Goal: Task Accomplishment & Management: Manage account settings

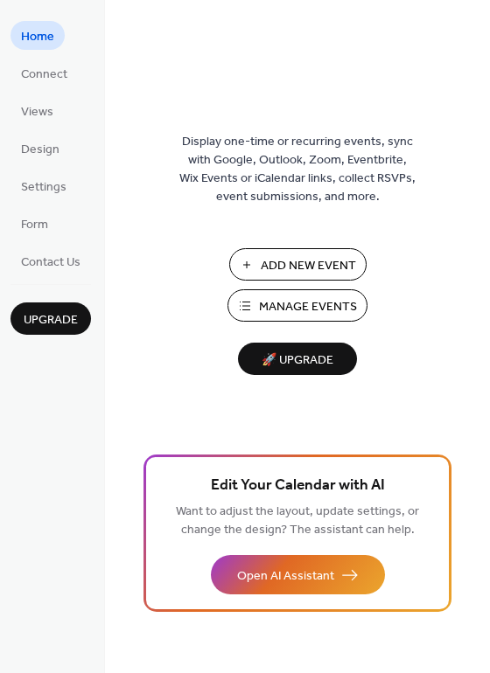
click at [299, 310] on span "Manage Events" at bounding box center [308, 307] width 98 height 18
click at [319, 357] on span "🚀 Upgrade" at bounding box center [297, 361] width 98 height 24
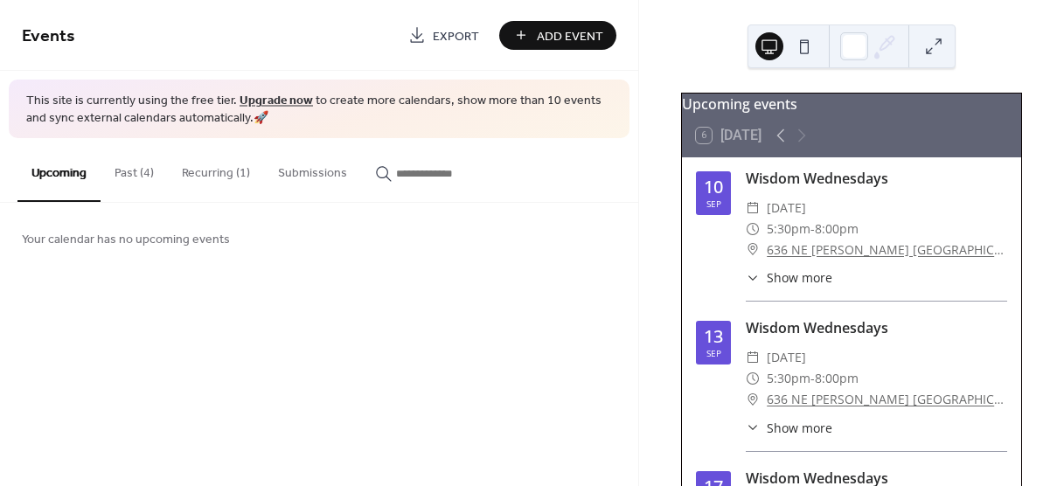
click at [203, 171] on button "Recurring (1)" at bounding box center [216, 169] width 96 height 62
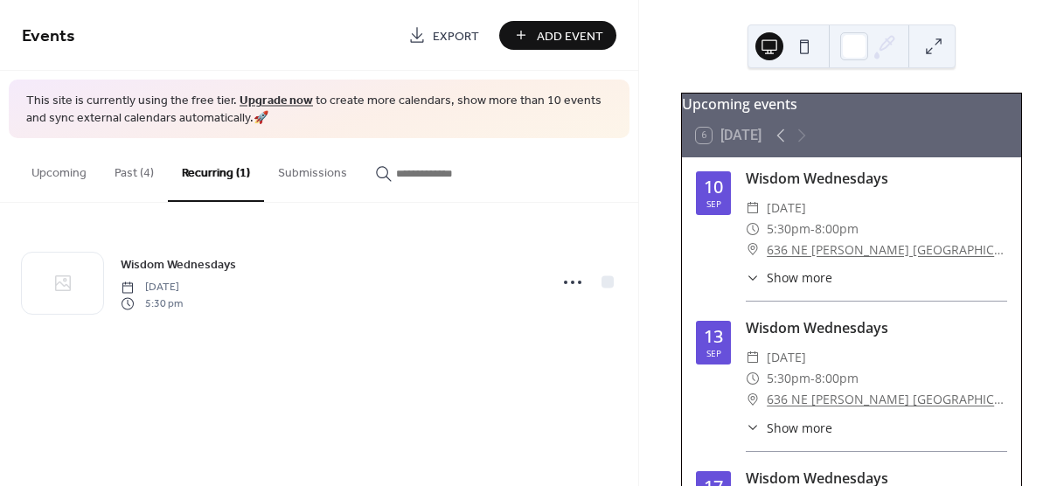
click at [80, 178] on button "Upcoming" at bounding box center [58, 169] width 83 height 62
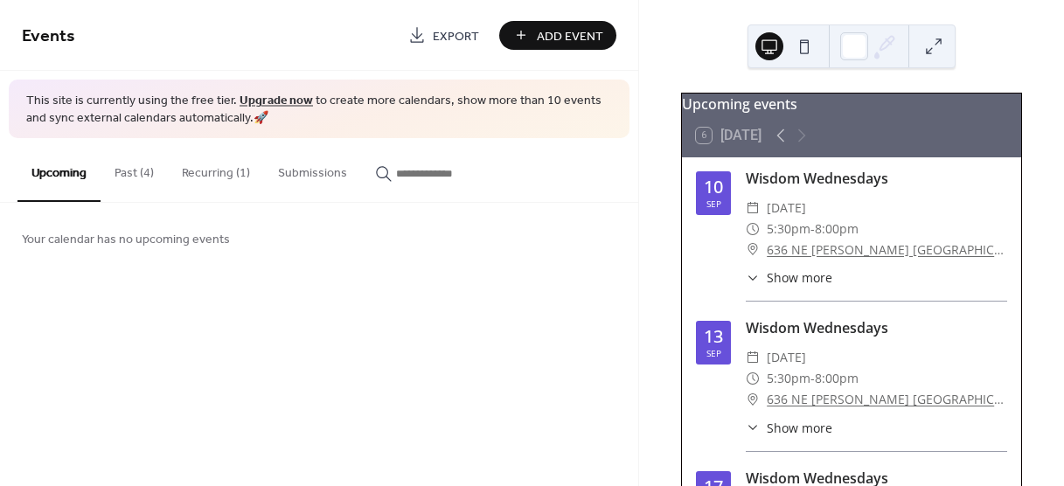
click at [733, 115] on div "Upcoming events" at bounding box center [851, 104] width 339 height 21
click at [214, 166] on button "Recurring (1)" at bounding box center [216, 169] width 96 height 62
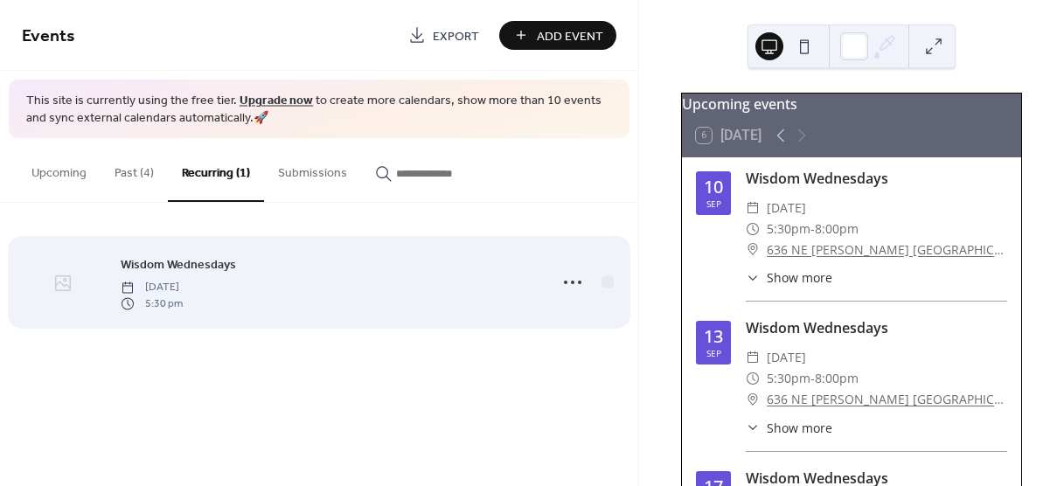
click at [63, 285] on icon at bounding box center [62, 283] width 21 height 21
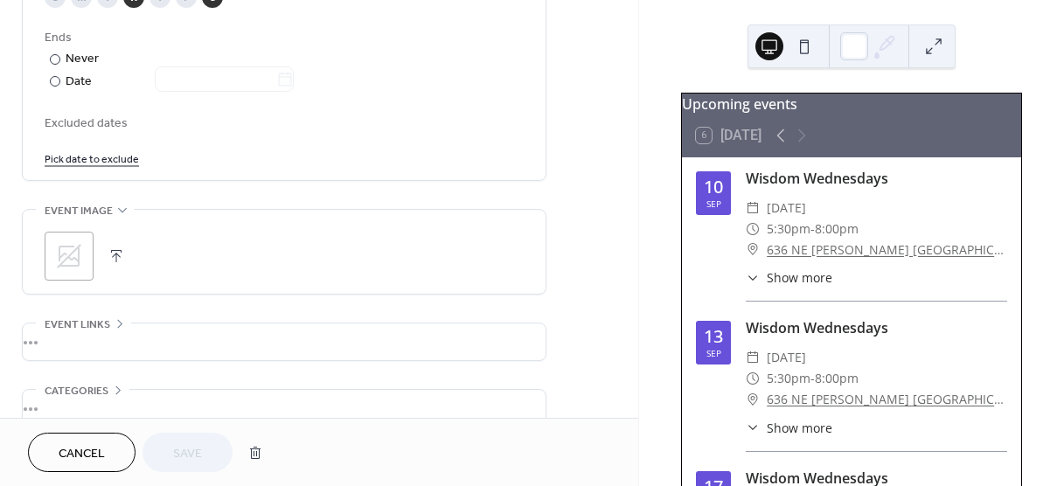
scroll to position [962, 0]
click at [64, 253] on icon at bounding box center [69, 255] width 24 height 24
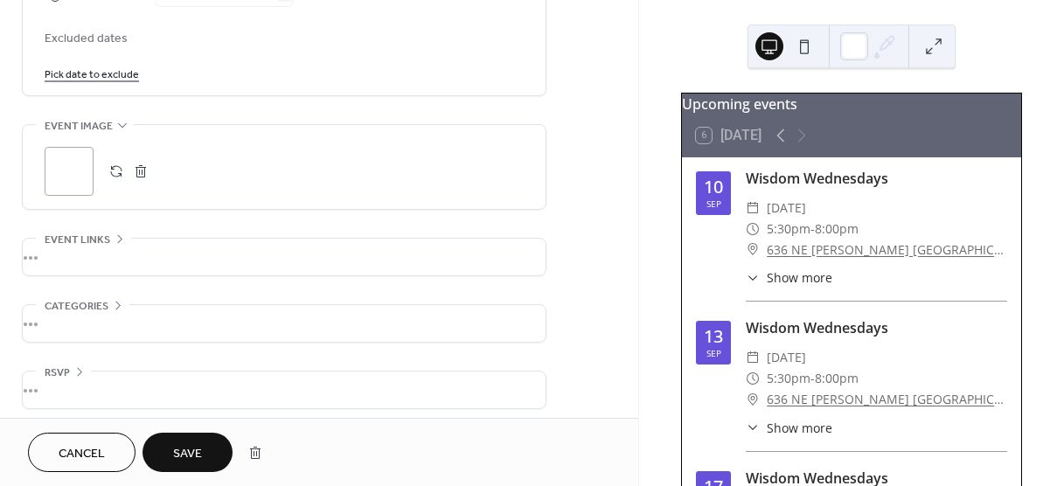
scroll to position [1049, 0]
click at [247, 246] on div "•••" at bounding box center [284, 253] width 523 height 37
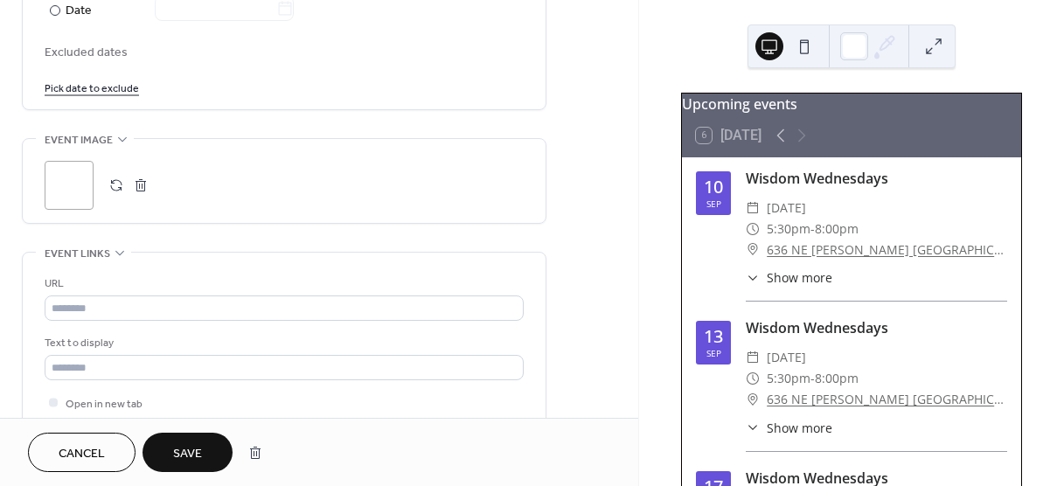
scroll to position [1015, 0]
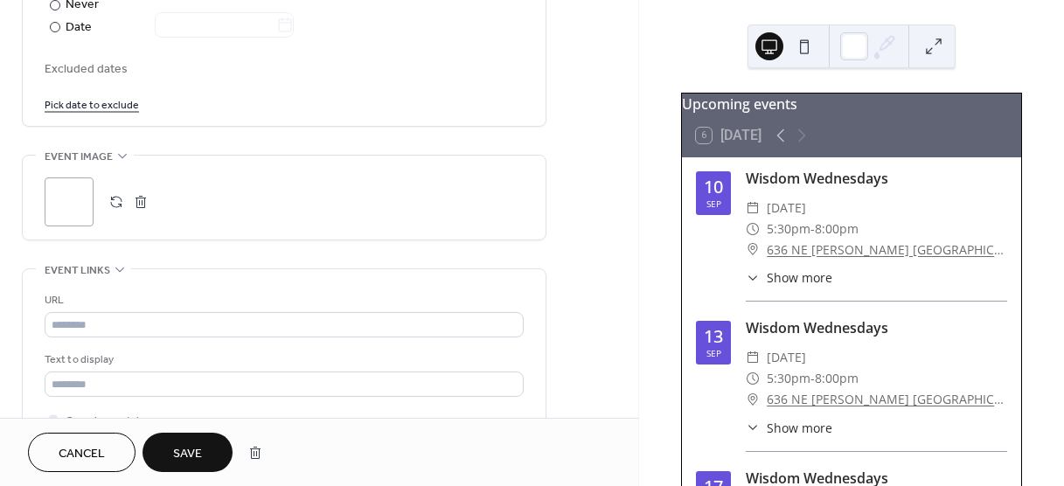
click at [118, 263] on icon at bounding box center [120, 269] width 14 height 14
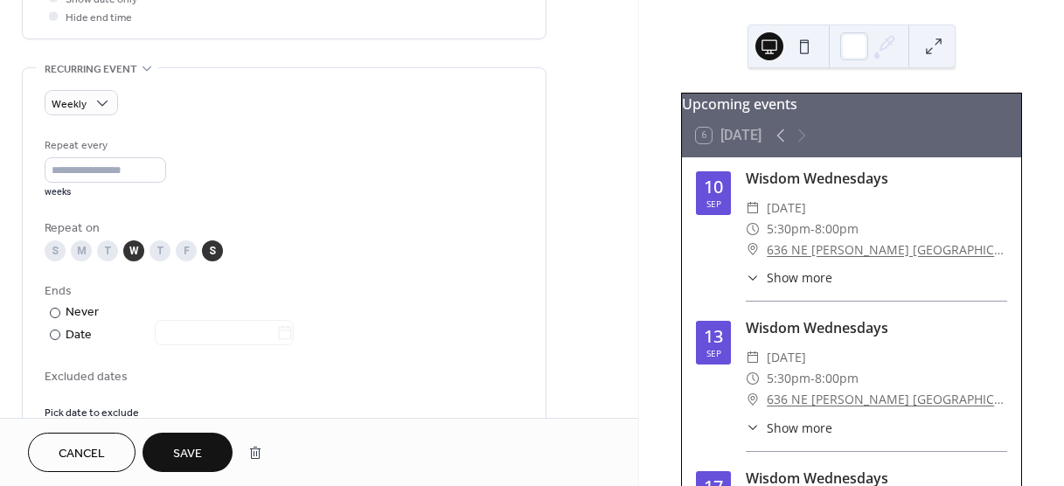
scroll to position [705, 0]
click at [214, 254] on div "S" at bounding box center [212, 253] width 21 height 21
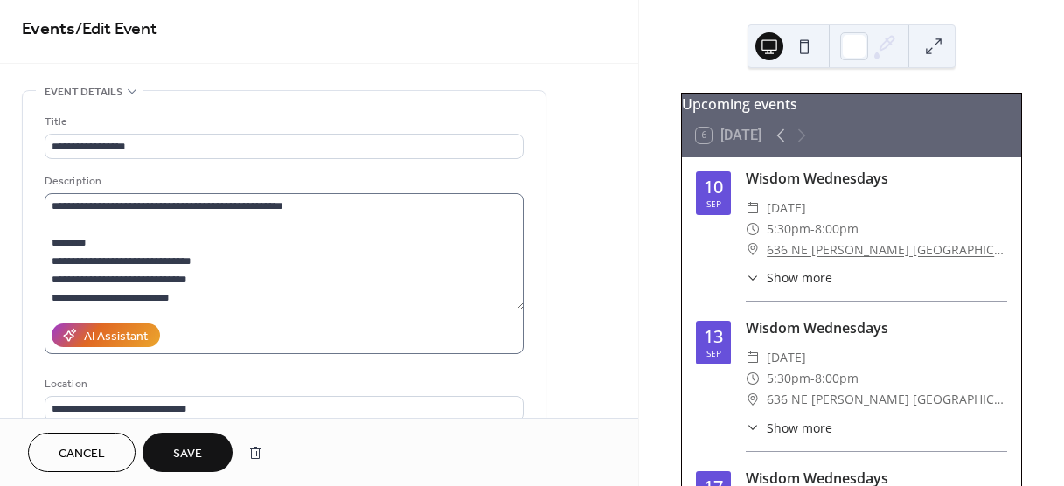
scroll to position [5, 0]
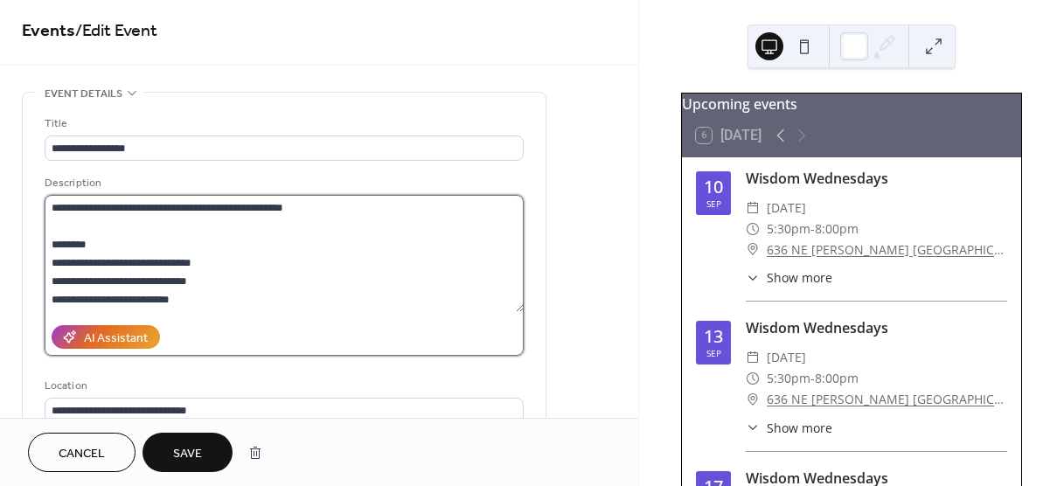
click at [117, 225] on textarea "**********" at bounding box center [284, 253] width 479 height 117
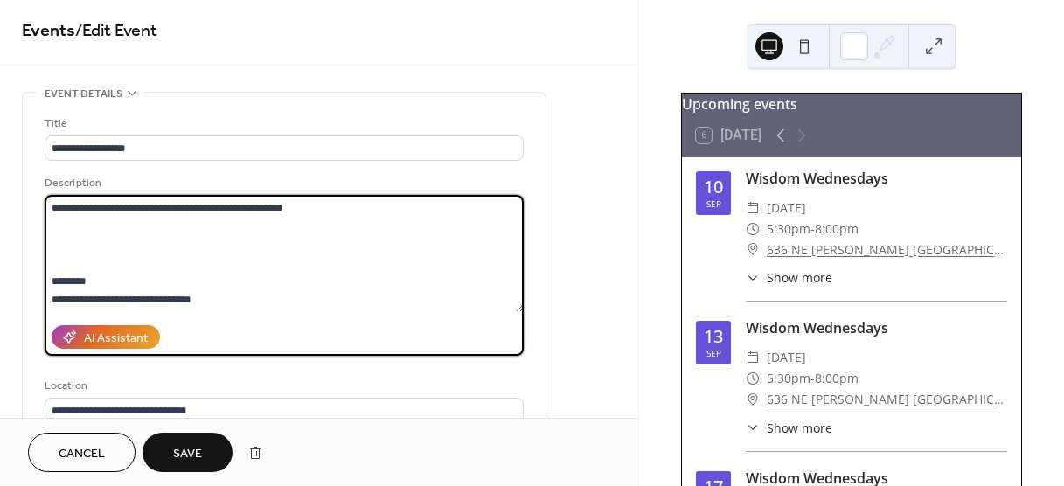
paste textarea "**********"
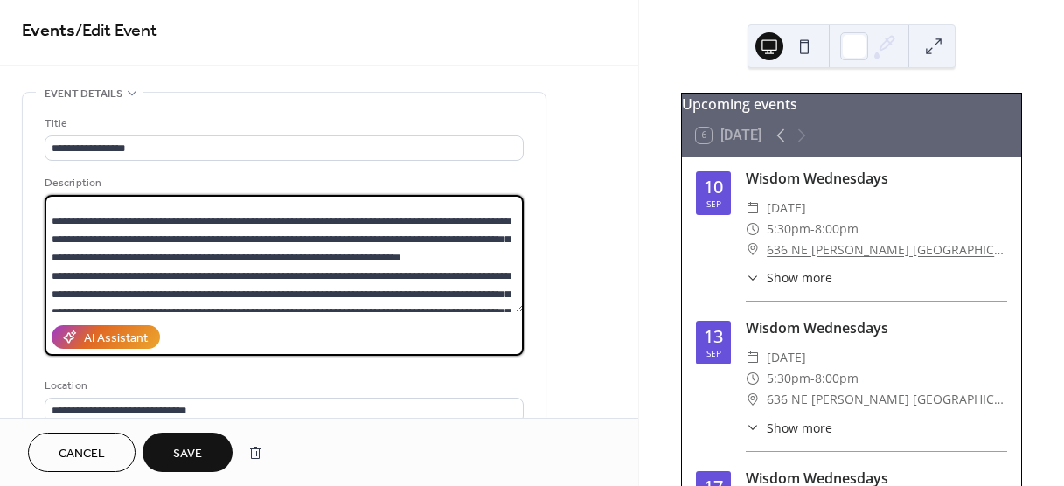
scroll to position [0, 0]
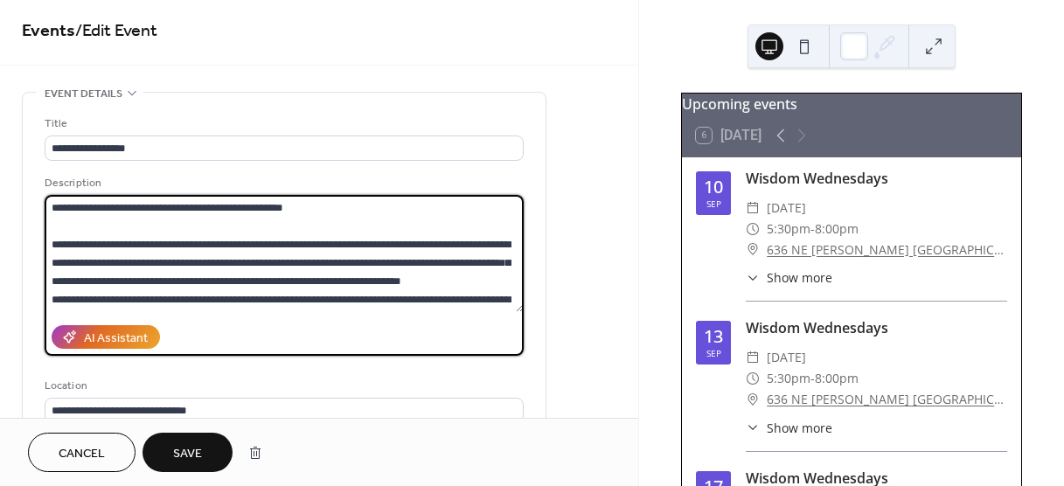
click at [57, 240] on textarea at bounding box center [284, 253] width 479 height 117
click at [73, 218] on textarea at bounding box center [284, 253] width 479 height 117
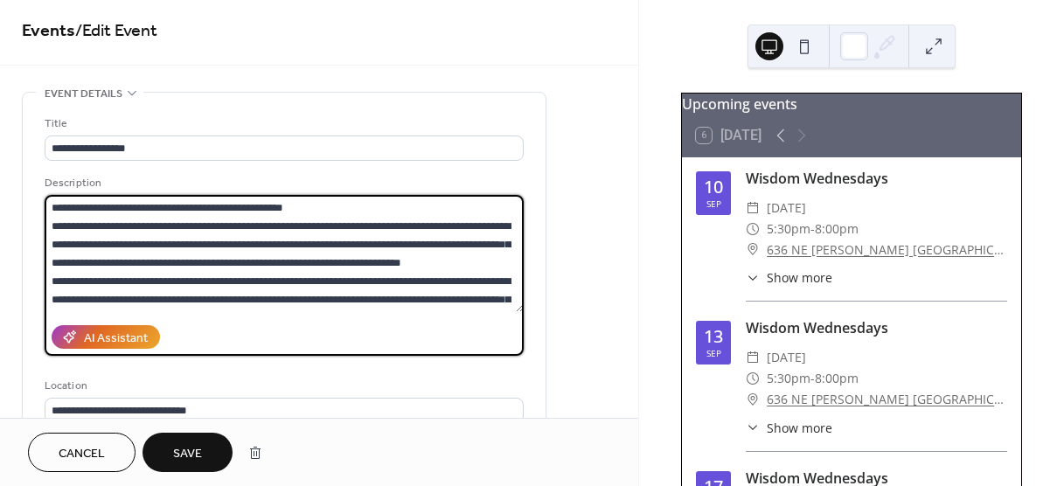
click at [338, 244] on textarea at bounding box center [284, 253] width 479 height 117
click at [148, 278] on textarea at bounding box center [284, 253] width 479 height 117
click at [338, 246] on textarea at bounding box center [284, 253] width 479 height 117
click at [310, 292] on textarea at bounding box center [284, 253] width 479 height 117
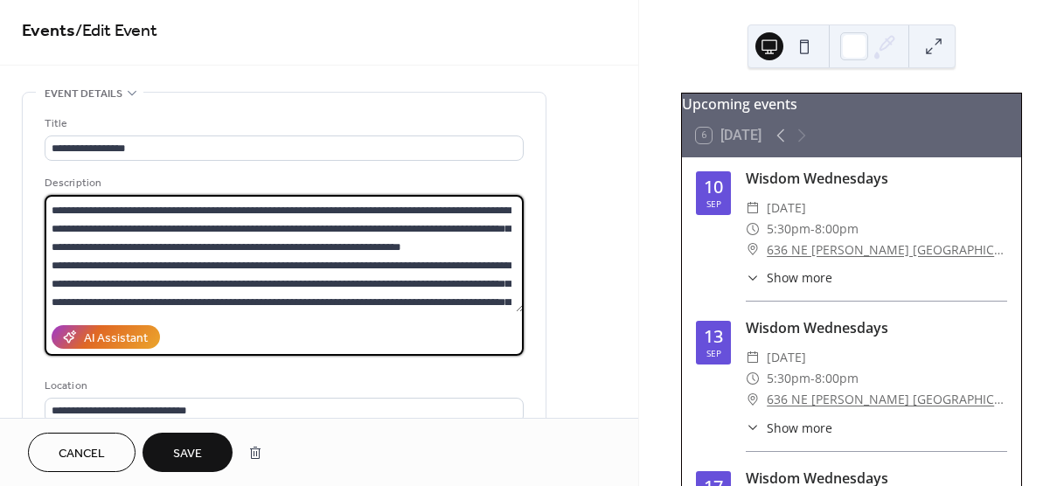
click at [365, 292] on textarea at bounding box center [284, 253] width 479 height 117
paste textarea
type textarea "**********"
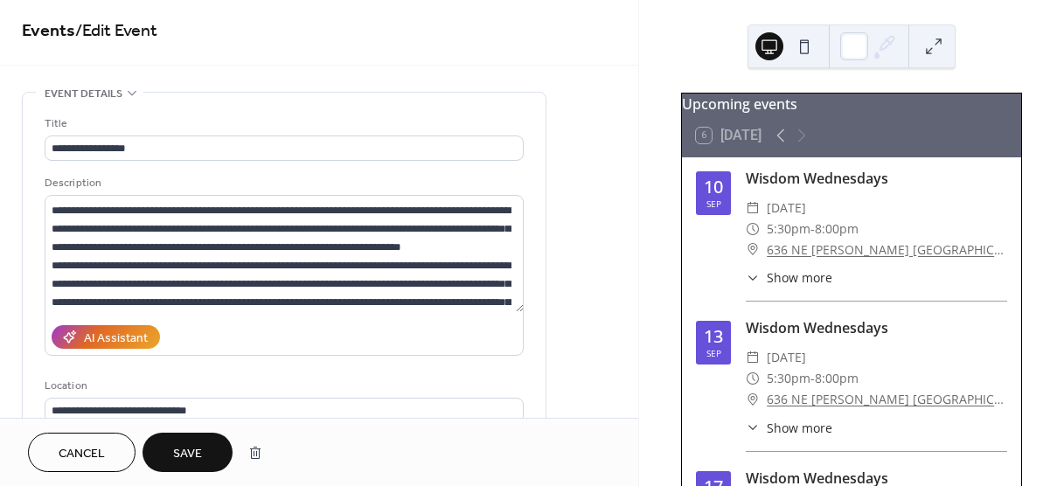
click at [341, 325] on div "AI Assistant" at bounding box center [284, 337] width 479 height 38
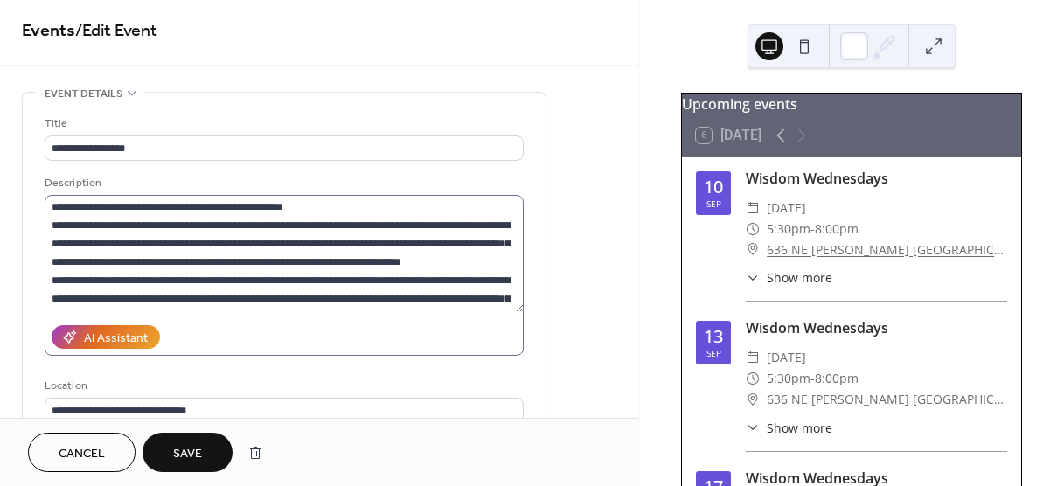
scroll to position [0, 0]
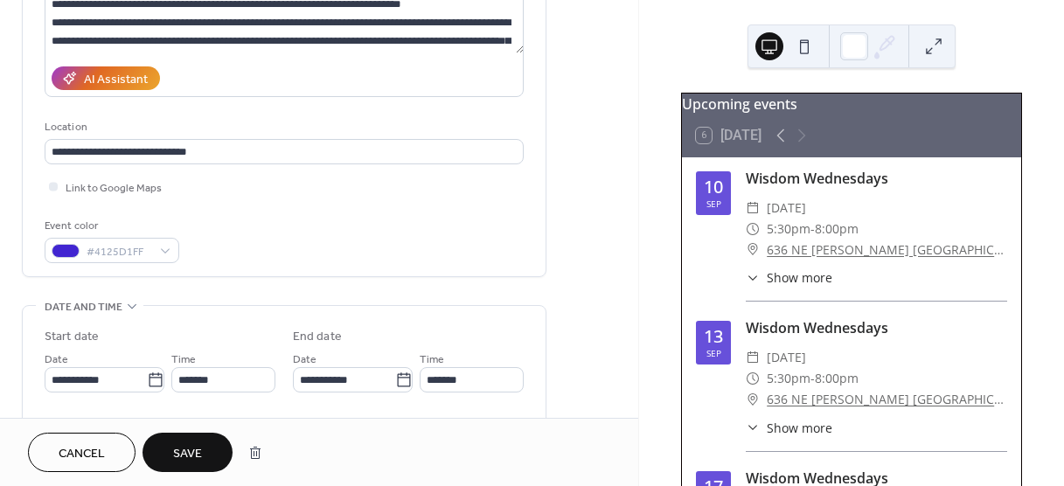
scroll to position [268, 0]
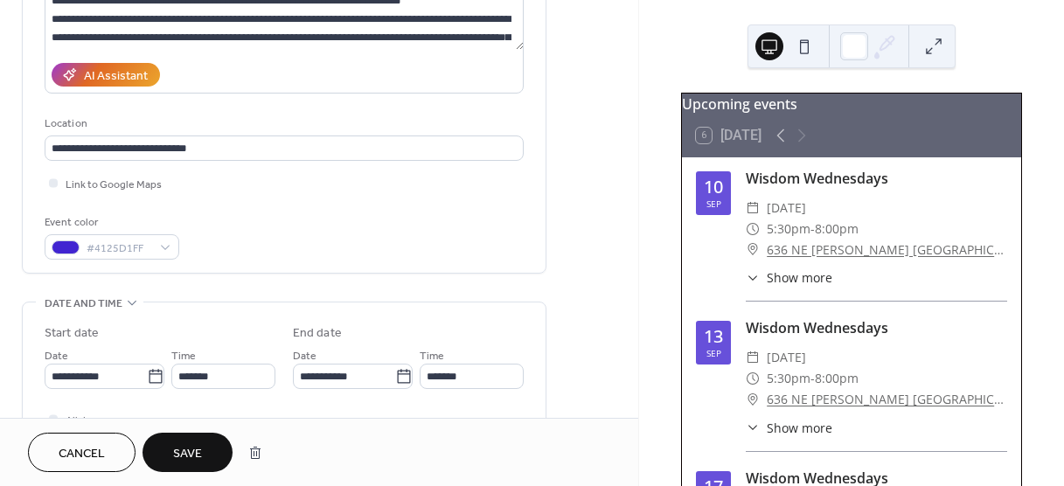
click at [207, 450] on button "Save" at bounding box center [188, 452] width 90 height 39
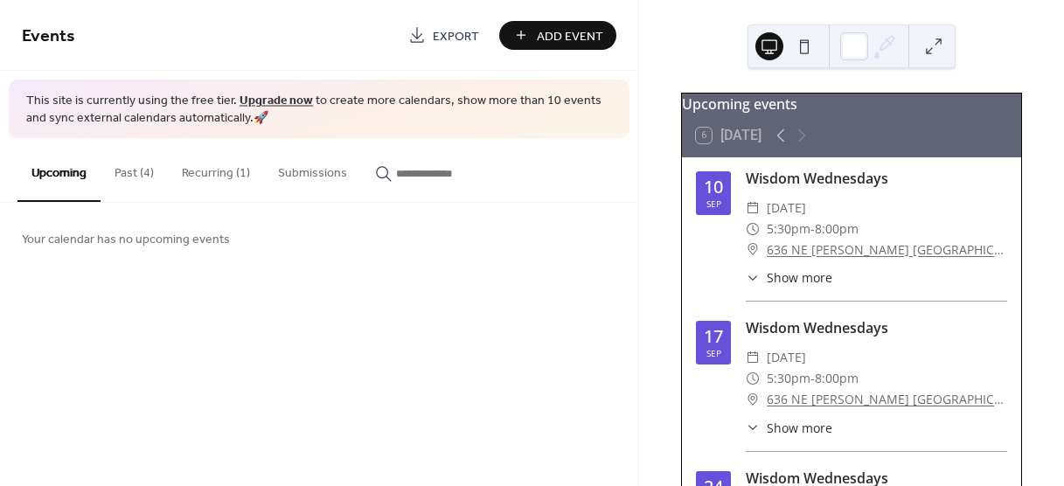
click at [435, 27] on span "Export" at bounding box center [456, 36] width 46 height 18
click at [446, 279] on div "Events Export Add Event This site is currently using the free tier. Upgrade now…" at bounding box center [319, 243] width 638 height 486
click at [714, 192] on div "10" at bounding box center [713, 186] width 19 height 17
click at [809, 189] on div "Wisdom Wednesdays" at bounding box center [876, 178] width 261 height 21
click at [794, 287] on span "Show more" at bounding box center [800, 277] width 66 height 18
